Goal: Entertainment & Leisure: Consume media (video, audio)

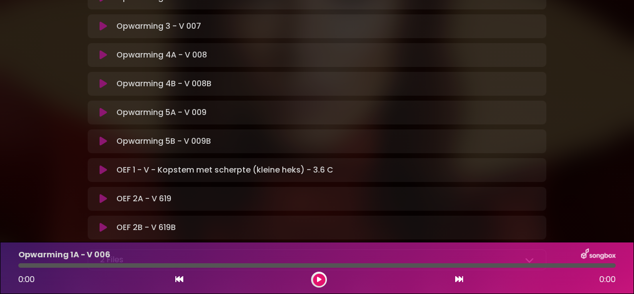
scroll to position [347, 0]
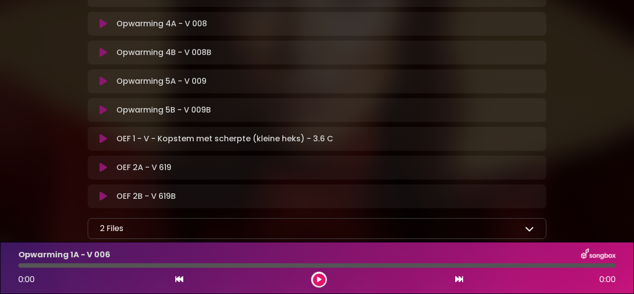
click at [277, 222] on div "2 Files" at bounding box center [317, 228] width 434 height 12
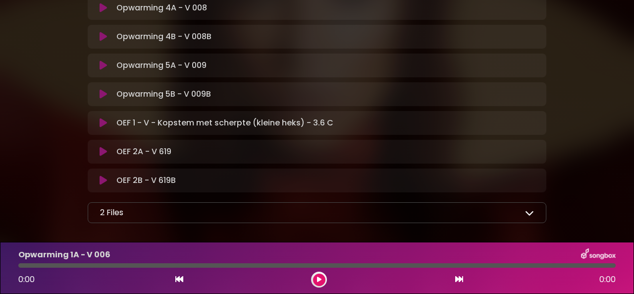
scroll to position [374, 0]
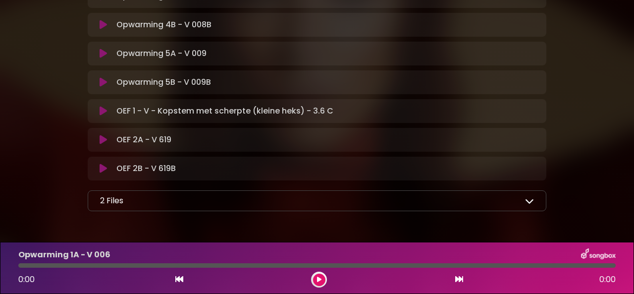
click at [529, 196] on icon at bounding box center [529, 200] width 9 height 9
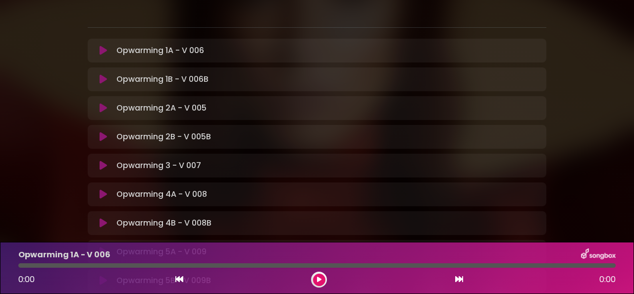
scroll to position [77, 0]
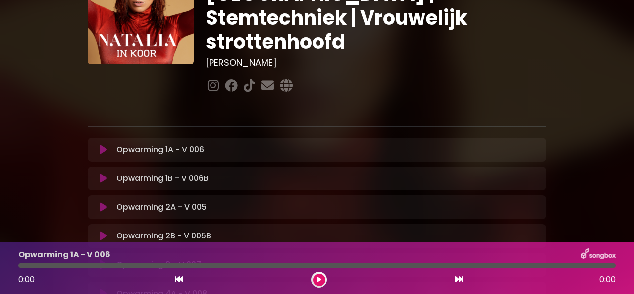
click at [108, 145] on button at bounding box center [103, 150] width 19 height 10
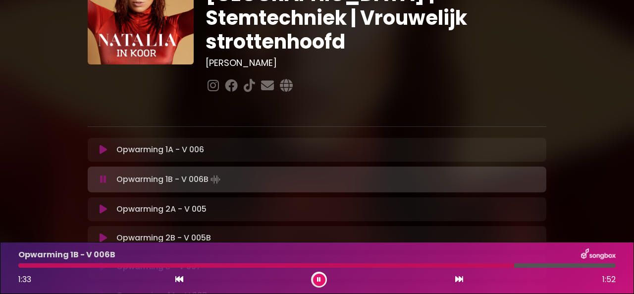
click at [108, 204] on button at bounding box center [103, 209] width 19 height 10
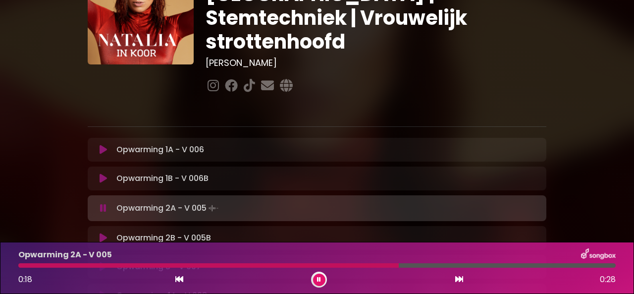
drag, startPoint x: 77, startPoint y: 181, endPoint x: 53, endPoint y: 165, distance: 28.6
click at [53, 165] on div "[PERSON_NAME] in Koor | Stemtechniek | Vrouwelijk strottenhoofd [PERSON_NAME]" at bounding box center [317, 255] width 565 height 640
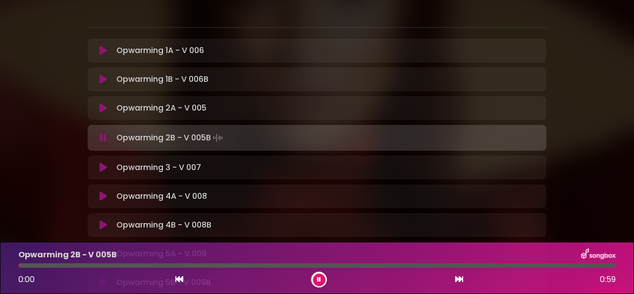
scroll to position [127, 0]
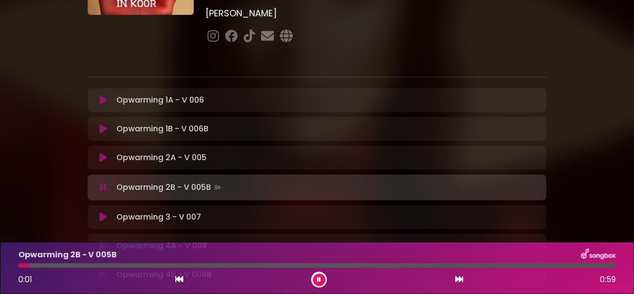
click at [100, 212] on icon at bounding box center [103, 217] width 7 height 10
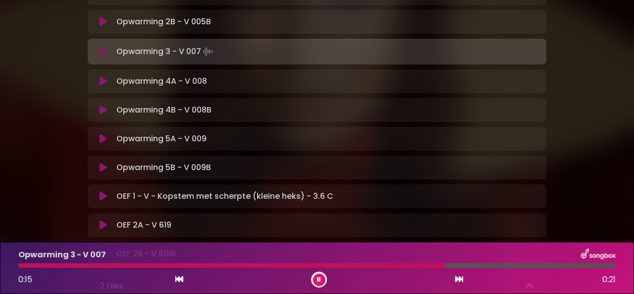
scroll to position [275, 0]
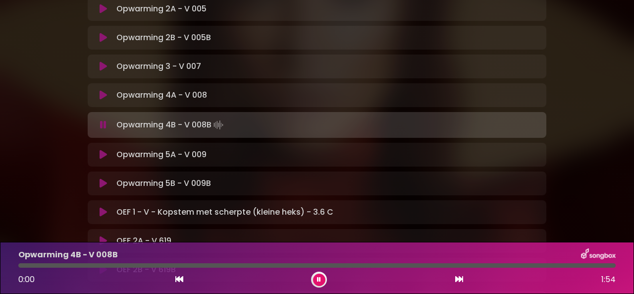
click at [103, 150] on icon at bounding box center [103, 155] width 7 height 10
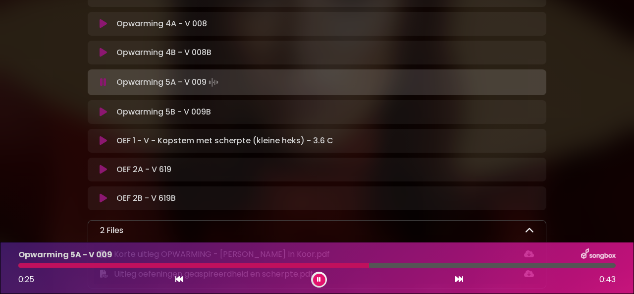
scroll to position [374, 0]
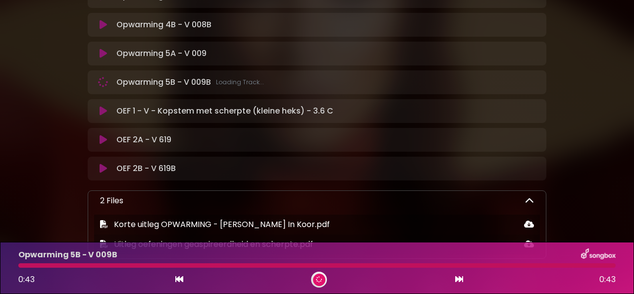
click at [125, 105] on p "OEF 1 - V - Kopstem met scherpte (kleine heks) - 3.6 C Loading Track..." at bounding box center [224, 111] width 217 height 12
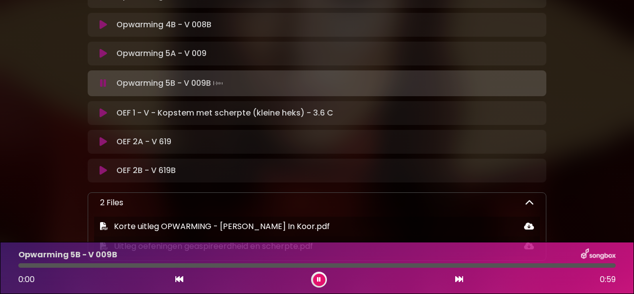
click at [105, 108] on icon at bounding box center [103, 113] width 7 height 10
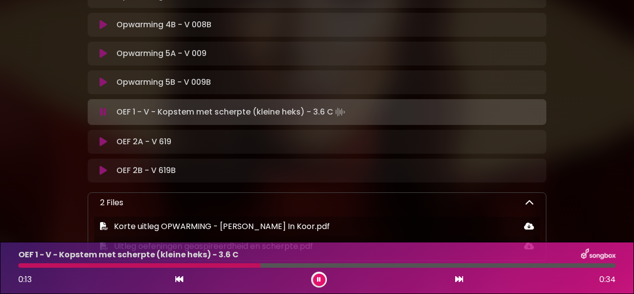
click at [120, 136] on p "OEF 2A - V 619 Loading Track..." at bounding box center [143, 142] width 55 height 12
click at [108, 137] on button at bounding box center [103, 142] width 19 height 10
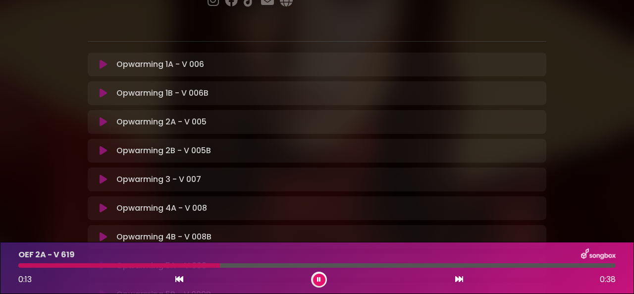
scroll to position [297, 0]
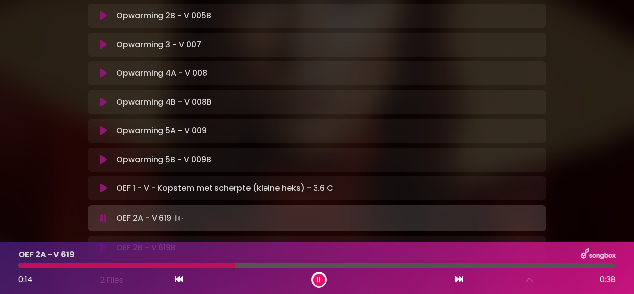
click at [114, 211] on div "OEF 2A - V 619 Loading Track..." at bounding box center [326, 218] width 428 height 14
click at [314, 280] on button at bounding box center [319, 279] width 12 height 12
